Goal: Communication & Community: Answer question/provide support

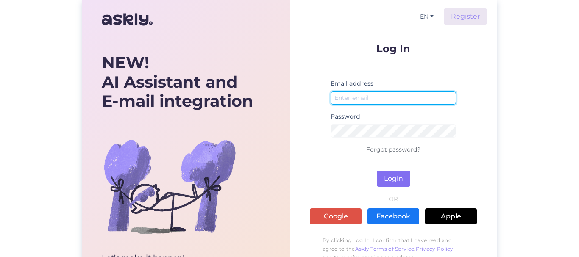
type input "[EMAIL_ADDRESS][DOMAIN_NAME]"
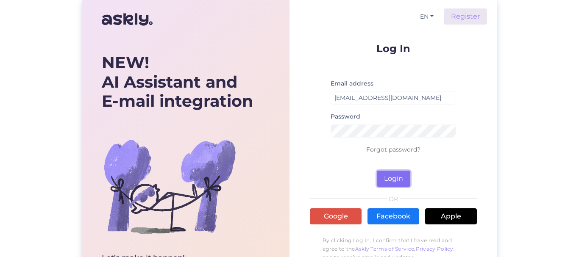
click at [386, 175] on button "Login" at bounding box center [393, 179] width 33 height 16
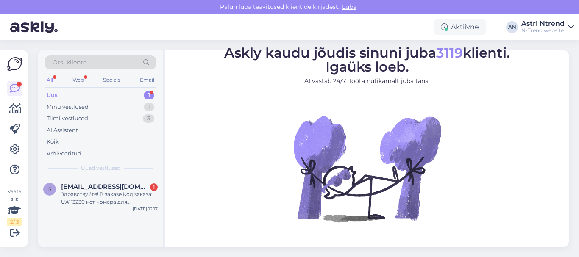
click at [61, 93] on div "Uus 1" at bounding box center [100, 95] width 111 height 12
click at [100, 192] on div "Здравствуйте! В заказе Код заказа: UA113230 нет номера для отслеживания посылки." at bounding box center [109, 198] width 97 height 15
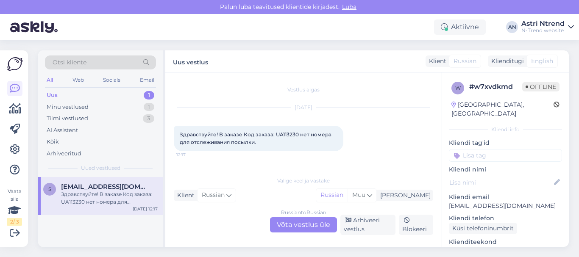
click at [314, 224] on div "Russian to Russian Võta vestlus üle" at bounding box center [303, 224] width 67 height 15
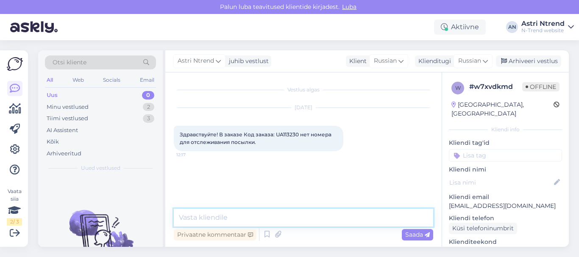
click at [220, 211] on textarea at bounding box center [303, 218] width 259 height 18
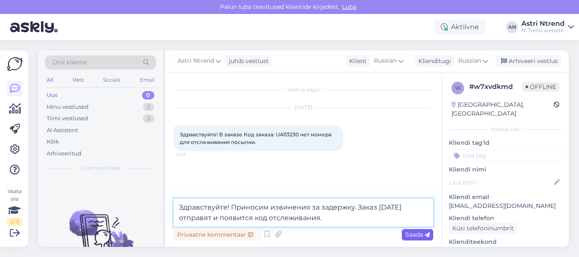
type textarea "Здравствуйте! Приносим извинения за задержку. Заказ [DATE] отправят и появится …"
click at [414, 235] on span "Saada" at bounding box center [417, 235] width 25 height 8
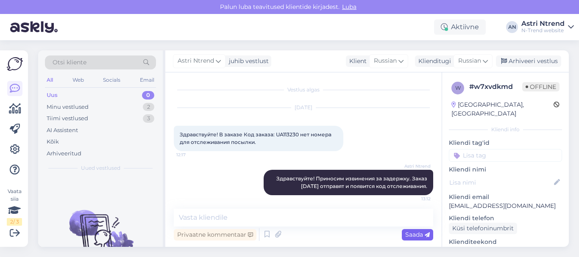
scroll to position [3, 0]
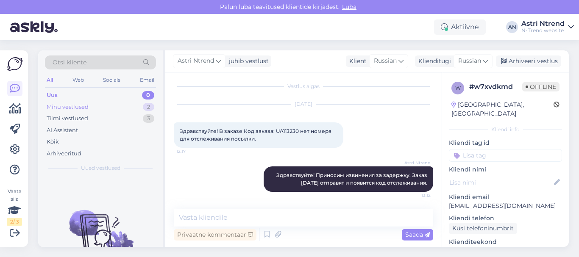
click at [72, 108] on div "Minu vestlused" at bounding box center [68, 107] width 42 height 8
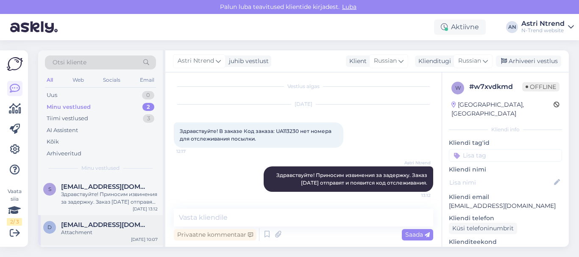
click at [84, 228] on span "[EMAIL_ADDRESS][DOMAIN_NAME]" at bounding box center [105, 225] width 88 height 8
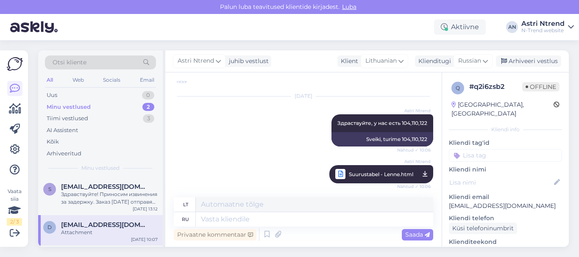
scroll to position [171, 0]
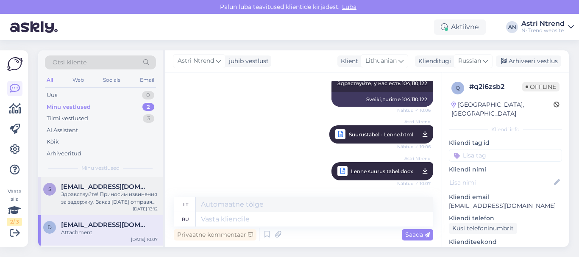
click at [81, 194] on div "Здравствуйте! Приносим извинения за задержку. Заказ [DATE] отправят и появится …" at bounding box center [109, 198] width 97 height 15
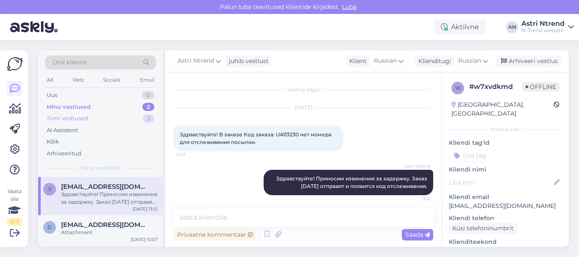
scroll to position [3, 0]
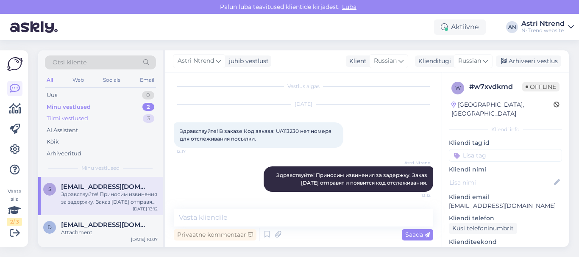
click at [59, 118] on div "Tiimi vestlused" at bounding box center [68, 118] width 42 height 8
